Goal: Check status: Check status

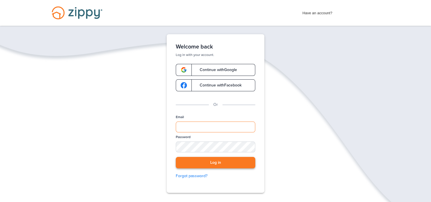
type input "**********"
click at [215, 161] on button "Log in" at bounding box center [215, 163] width 79 height 12
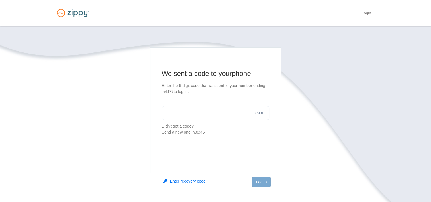
click at [176, 113] on input "text" at bounding box center [216, 113] width 108 height 14
type input "******"
click at [255, 181] on button "Log in" at bounding box center [261, 182] width 18 height 10
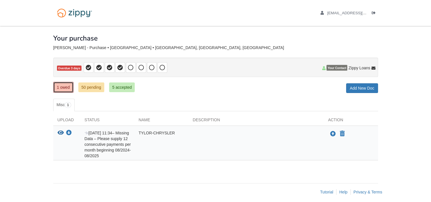
click at [63, 88] on link "1 owed" at bounding box center [63, 87] width 20 height 11
click at [94, 87] on link "50 pending" at bounding box center [91, 87] width 26 height 10
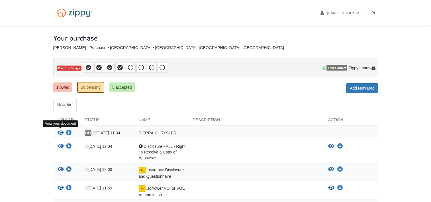
click at [62, 131] on icon "View SIERRA-CHRYSLER" at bounding box center [61, 133] width 6 height 6
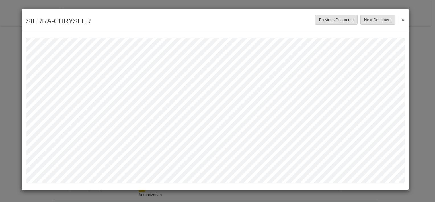
click at [405, 21] on div "SIERRA-CHRYSLER Save Cancel Previous Document Next Document ×" at bounding box center [215, 20] width 387 height 22
click at [402, 18] on button "×" at bounding box center [401, 19] width 7 height 10
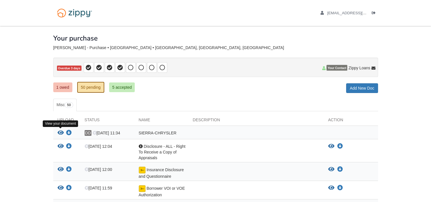
click at [59, 132] on icon "View SIERRA-CHRYSLER" at bounding box center [61, 133] width 6 height 6
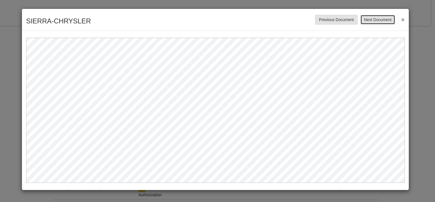
click at [379, 21] on button "Next Document" at bounding box center [378, 20] width 35 height 10
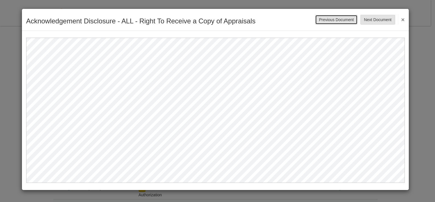
click at [329, 19] on button "Previous Document" at bounding box center [336, 20] width 42 height 10
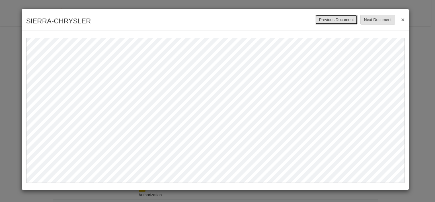
click at [329, 19] on button "Previous Document" at bounding box center [336, 20] width 42 height 10
click at [375, 18] on button "Next Document" at bounding box center [378, 20] width 35 height 10
click at [404, 20] on div "SIERRA-CHRYSLER Save Cancel Previous Document Next Document ×" at bounding box center [215, 20] width 387 height 22
click at [403, 20] on button "×" at bounding box center [401, 19] width 7 height 10
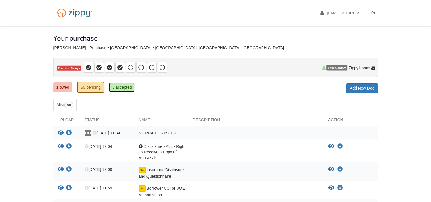
click at [119, 86] on link "5 accepted" at bounding box center [122, 87] width 26 height 10
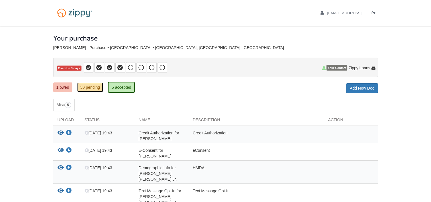
click at [89, 88] on link "50 pending" at bounding box center [90, 87] width 26 height 10
